Goal: Information Seeking & Learning: Check status

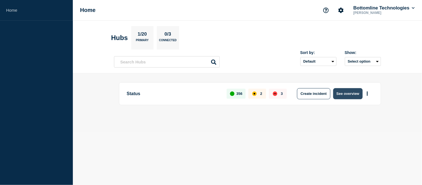
click at [349, 96] on button "See overview" at bounding box center [347, 93] width 29 height 11
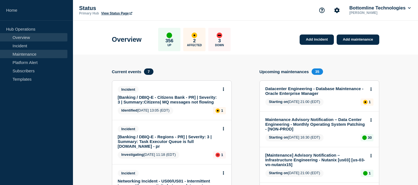
click at [26, 54] on link "Maintenance" at bounding box center [33, 54] width 67 height 8
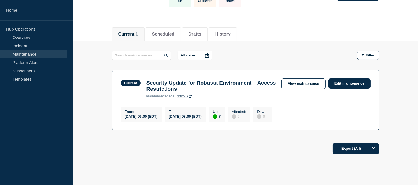
scroll to position [62, 0]
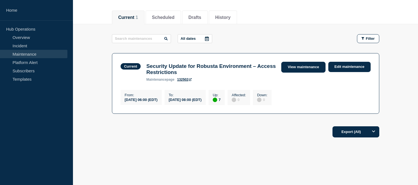
click at [304, 68] on link "View maintenance" at bounding box center [303, 67] width 44 height 11
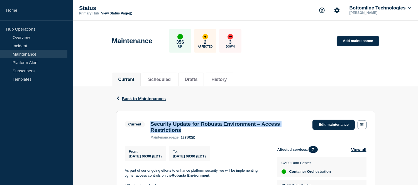
drag, startPoint x: 186, startPoint y: 130, endPoint x: 152, endPoint y: 124, distance: 35.0
click at [152, 124] on h3 "Security Update for Robusta Environment – Access Restrictions" at bounding box center [228, 127] width 156 height 12
copy h3 "Security Update for Robusta Environment – Access Restrictions"
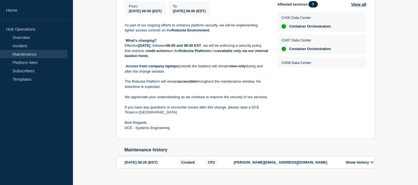
scroll to position [159, 0]
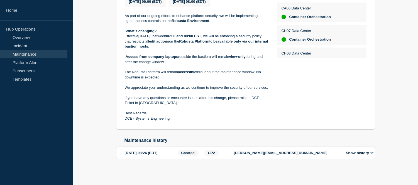
click at [154, 155] on div "[DATE] 08:26 (EDT)" at bounding box center [150, 153] width 51 height 6
click at [367, 151] on button "Show history" at bounding box center [359, 153] width 31 height 5
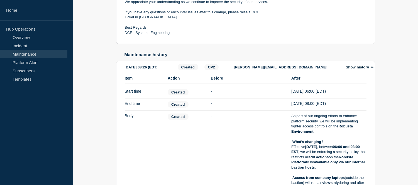
scroll to position [241, 0]
click at [159, 70] on div "[DATE] 08:26 (EDT)" at bounding box center [150, 67] width 51 height 6
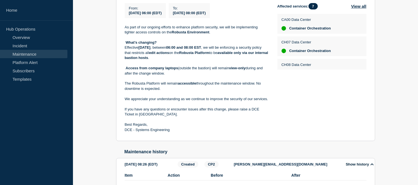
scroll to position [144, 0]
